Goal: Task Accomplishment & Management: Manage account settings

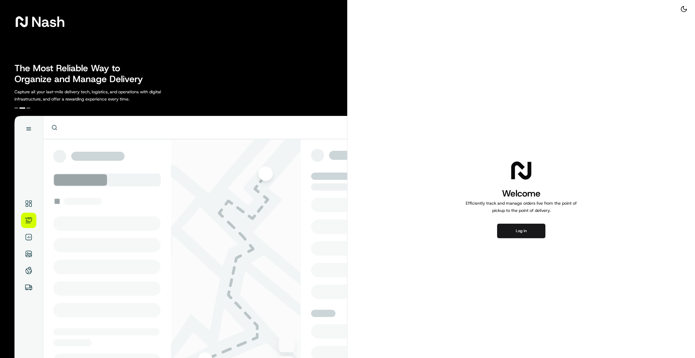
click at [497, 242] on div "Welcome Efficiently track and manage orders live from the point of pickup to th…" at bounding box center [522, 198] width 348 height 397
click at [509, 231] on button "Log in" at bounding box center [521, 231] width 48 height 14
